Goal: Task Accomplishment & Management: Use online tool/utility

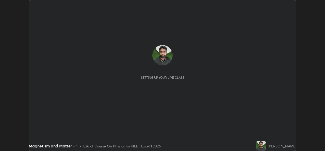
scroll to position [151, 325]
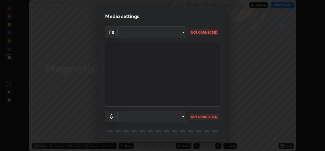
type input "9788daf0cbf52dd0d374ba9f0d4f11576c03820bc15fcf9a4a11f890b69d92bf"
type input "345f5d8304a1ab30e3d14ed5696ced08ebab0189725ef91838db04cd8f5619d4"
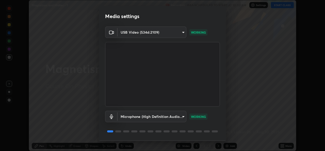
scroll to position [16, 0]
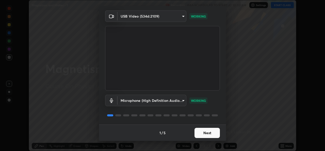
click at [209, 129] on button "Next" at bounding box center [206, 132] width 25 height 10
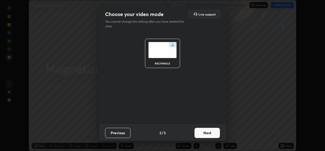
scroll to position [0, 0]
click at [208, 133] on button "Next" at bounding box center [206, 132] width 25 height 10
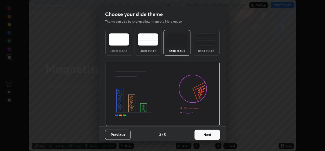
click at [209, 135] on button "Next" at bounding box center [206, 134] width 25 height 10
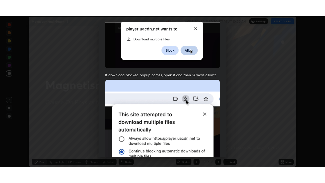
scroll to position [120, 0]
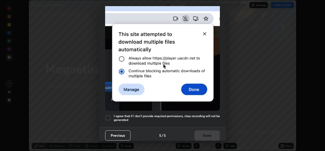
click at [209, 114] on h5 "I agree that if I don't provide required permissions, class recording will not …" at bounding box center [167, 118] width 106 height 8
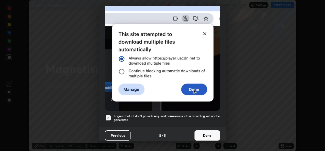
click at [208, 133] on button "Done" at bounding box center [206, 135] width 25 height 10
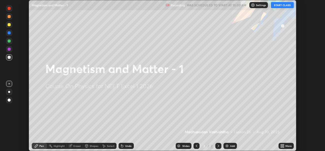
click at [283, 7] on button "START CLASS" at bounding box center [282, 5] width 23 height 6
click at [229, 146] on div "Add" at bounding box center [229, 145] width 13 height 6
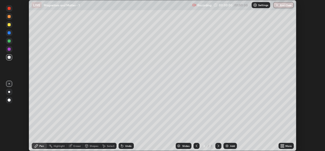
click at [283, 146] on icon at bounding box center [282, 146] width 1 height 1
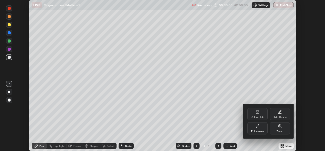
click at [258, 126] on icon at bounding box center [257, 126] width 4 height 4
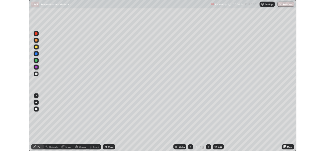
scroll to position [183, 325]
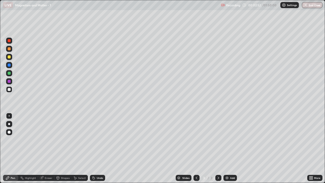
click at [47, 150] on div "Eraser" at bounding box center [49, 177] width 8 height 3
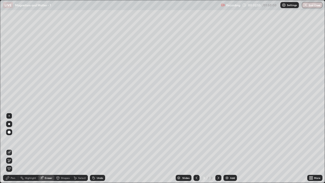
click at [14, 150] on div "Pen" at bounding box center [13, 177] width 5 height 3
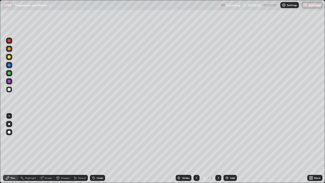
click at [232, 150] on div "Add" at bounding box center [232, 177] width 5 height 3
click at [46, 150] on div "Eraser" at bounding box center [49, 177] width 8 height 3
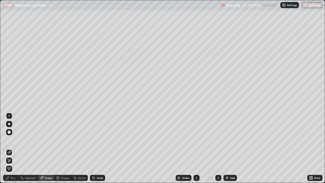
click at [11, 150] on div "Pen" at bounding box center [13, 177] width 5 height 3
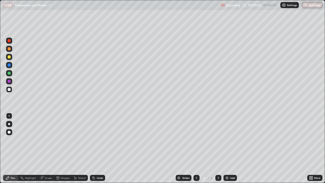
click at [49, 150] on div "Eraser" at bounding box center [49, 177] width 8 height 3
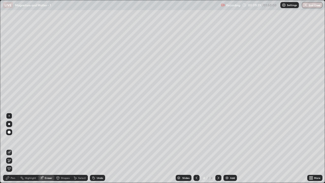
click at [11, 150] on div "Pen" at bounding box center [13, 177] width 5 height 3
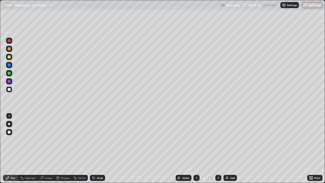
click at [227, 150] on div "Add" at bounding box center [229, 178] width 13 height 6
click at [231, 150] on div "Add" at bounding box center [232, 177] width 5 height 3
click at [48, 150] on div "Eraser" at bounding box center [49, 177] width 8 height 3
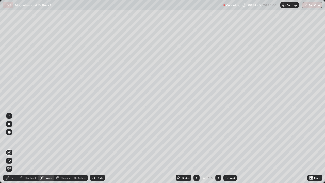
click at [12, 150] on div "Pen" at bounding box center [13, 177] width 5 height 3
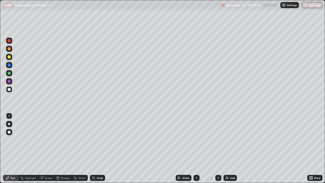
click at [48, 150] on div "Eraser" at bounding box center [46, 178] width 16 height 6
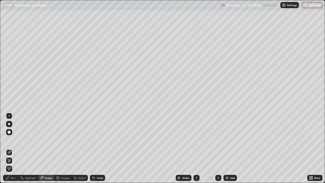
click at [14, 150] on div "Pen" at bounding box center [13, 177] width 5 height 3
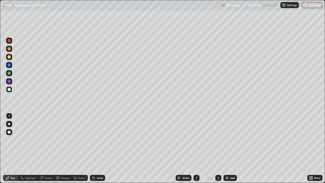
click at [49, 150] on div "Eraser" at bounding box center [49, 177] width 8 height 3
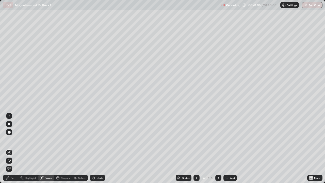
click at [12, 150] on div "Pen" at bounding box center [13, 177] width 5 height 3
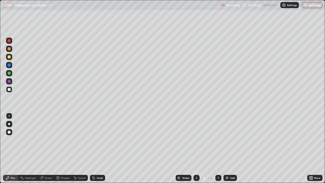
click at [47, 150] on div "Eraser" at bounding box center [49, 177] width 8 height 3
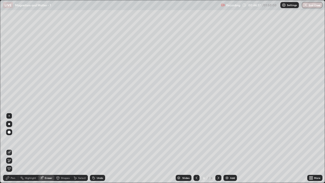
click at [9, 150] on icon at bounding box center [8, 178] width 4 height 4
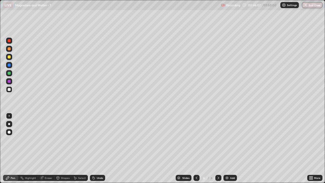
click at [53, 150] on div "Eraser" at bounding box center [46, 178] width 16 height 6
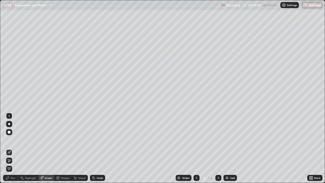
click at [15, 150] on div "Pen" at bounding box center [10, 178] width 15 height 6
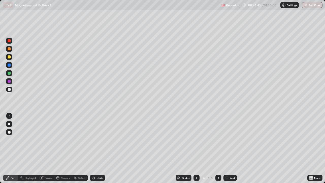
click at [230, 150] on div "Add" at bounding box center [232, 177] width 5 height 3
click at [48, 150] on div "Eraser" at bounding box center [49, 177] width 8 height 3
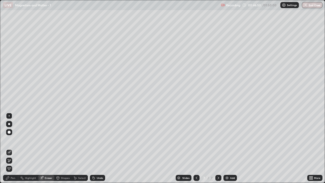
click at [14, 150] on div "Pen" at bounding box center [13, 177] width 5 height 3
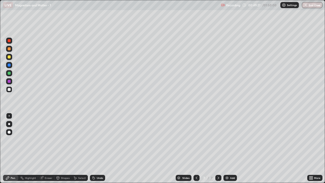
click at [49, 150] on div "Eraser" at bounding box center [49, 177] width 8 height 3
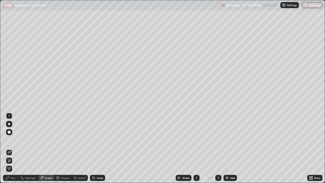
click at [11, 150] on div "Pen" at bounding box center [13, 177] width 5 height 3
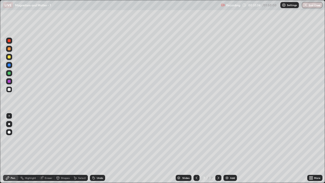
click at [45, 150] on div "Eraser" at bounding box center [49, 177] width 8 height 3
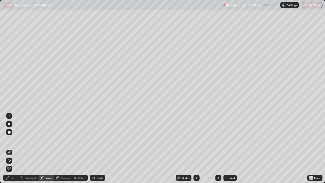
click at [15, 150] on div "Pen" at bounding box center [10, 178] width 15 height 6
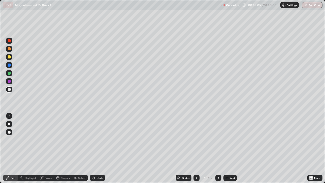
click at [198, 150] on div at bounding box center [196, 178] width 6 height 6
click at [221, 150] on div at bounding box center [218, 178] width 6 height 6
click at [230, 150] on div "Add" at bounding box center [232, 177] width 5 height 3
click at [49, 150] on div "Eraser" at bounding box center [49, 177] width 8 height 3
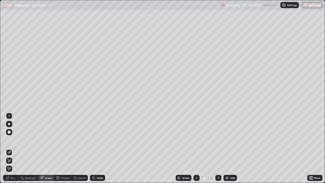
click at [14, 150] on div "Pen" at bounding box center [13, 177] width 5 height 3
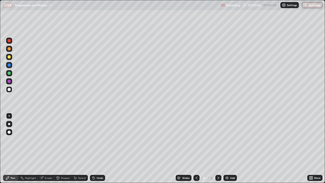
click at [44, 150] on div "Eraser" at bounding box center [46, 178] width 16 height 6
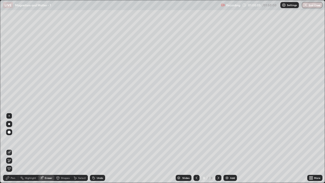
click at [12, 150] on div "Pen" at bounding box center [13, 177] width 5 height 3
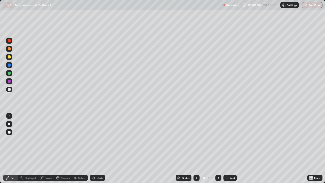
click at [56, 150] on icon at bounding box center [58, 178] width 4 height 4
click at [12, 150] on div "Pen" at bounding box center [13, 177] width 5 height 3
click at [230, 150] on div "Add" at bounding box center [232, 177] width 5 height 3
click at [83, 150] on div "Select" at bounding box center [80, 178] width 16 height 10
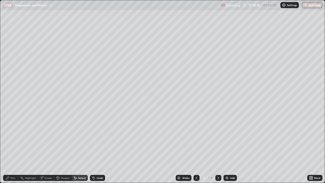
click at [12, 150] on div "Pen" at bounding box center [13, 177] width 5 height 3
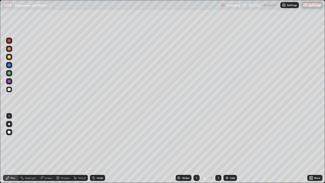
click at [196, 150] on icon at bounding box center [196, 178] width 4 height 4
click at [218, 150] on icon at bounding box center [218, 178] width 4 height 4
click at [232, 150] on div "Add" at bounding box center [232, 177] width 5 height 3
click at [49, 150] on div "Eraser" at bounding box center [49, 177] width 8 height 3
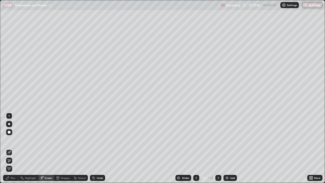
click at [13, 150] on div "Pen" at bounding box center [13, 177] width 5 height 3
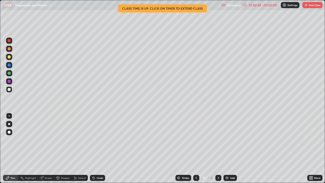
click at [311, 6] on button "End Class" at bounding box center [312, 5] width 20 height 6
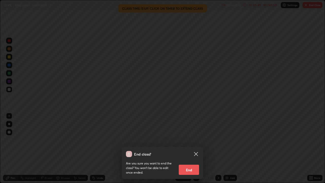
click at [190, 150] on button "End" at bounding box center [189, 169] width 20 height 10
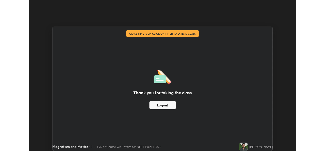
scroll to position [25231, 25057]
